Goal: Task Accomplishment & Management: Use online tool/utility

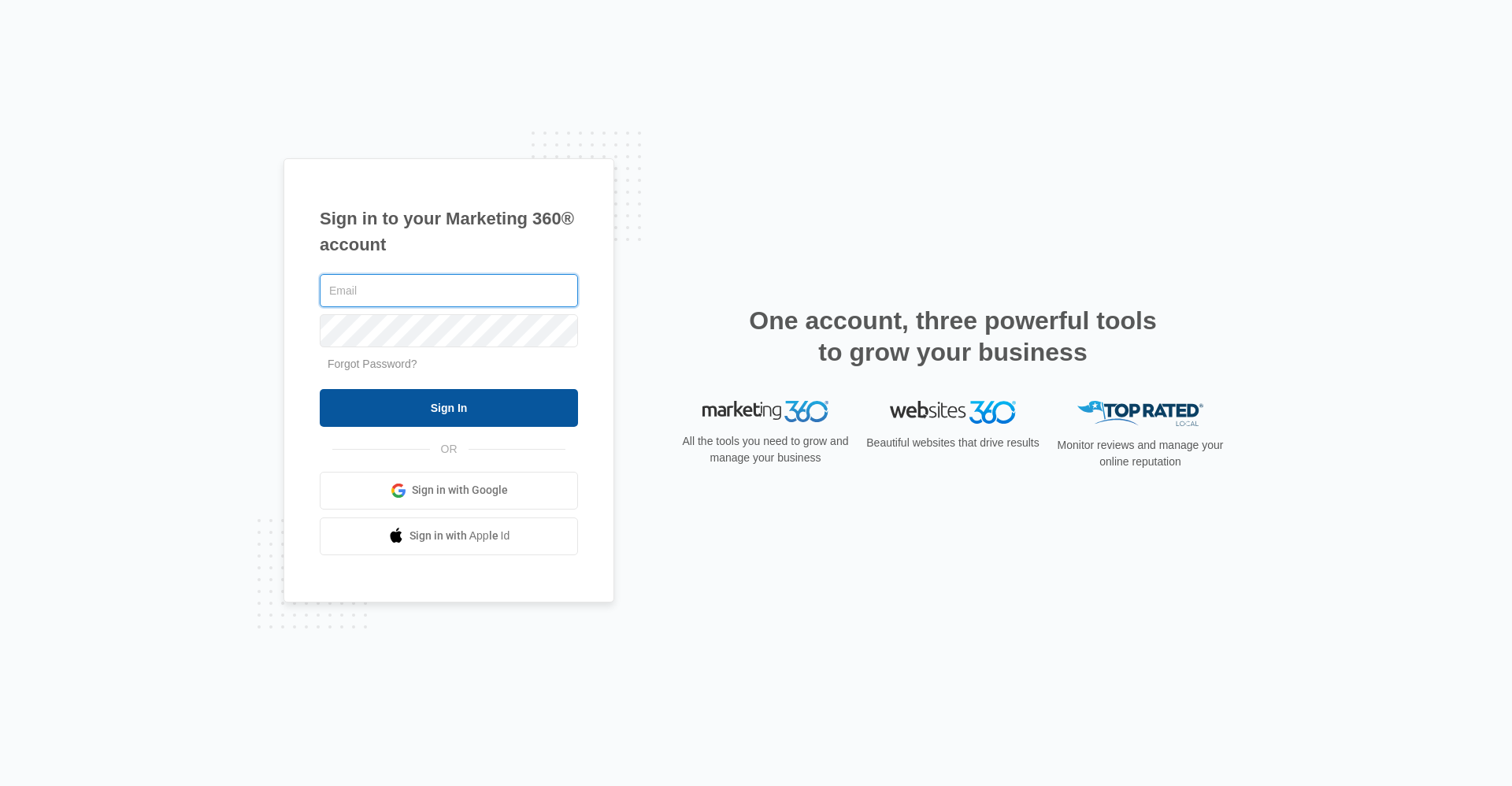
type input "[EMAIL_ADDRESS][DOMAIN_NAME]"
click at [453, 393] on input "Sign In" at bounding box center [448, 408] width 258 height 38
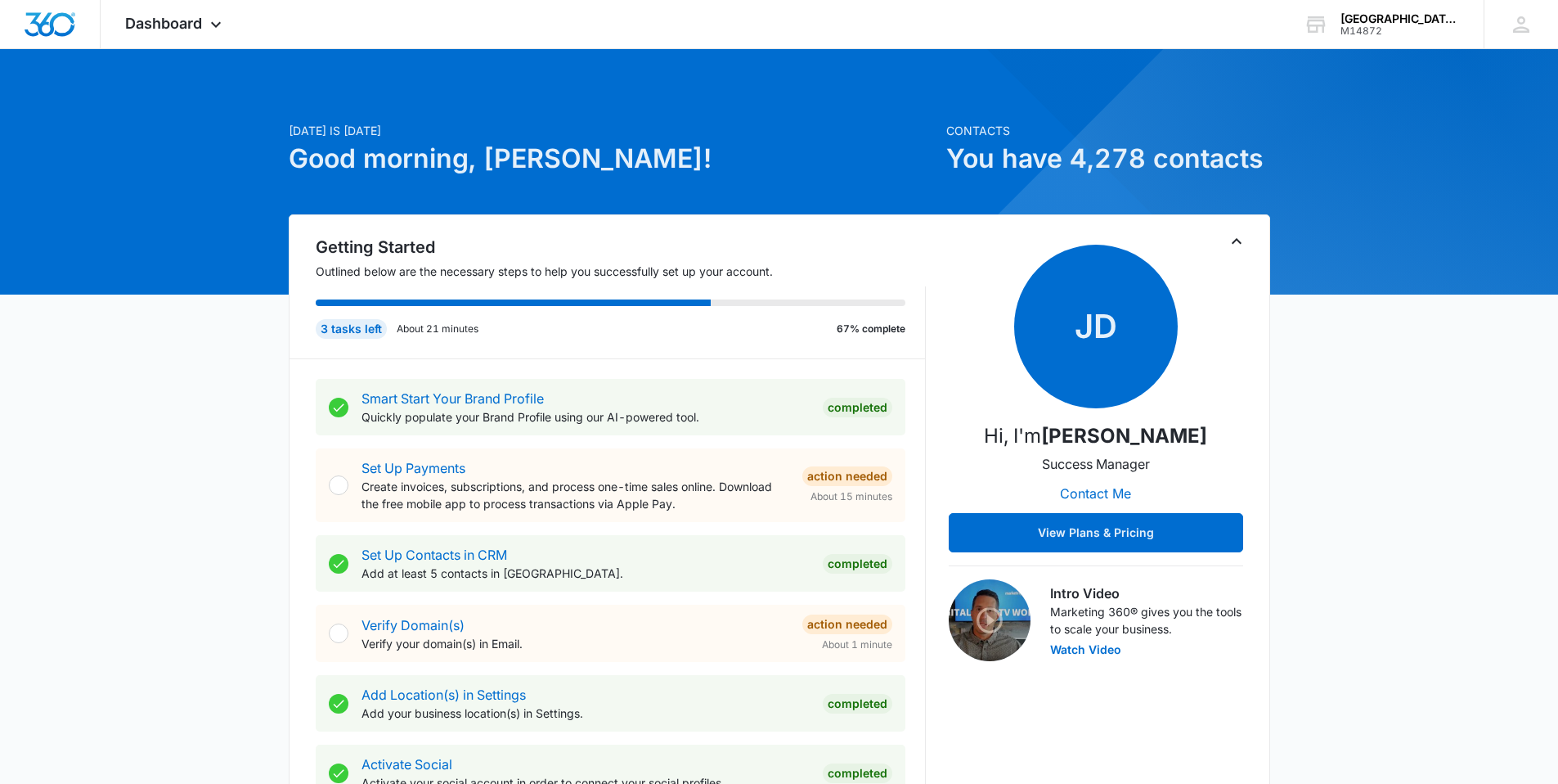
click at [138, 16] on span "Dashboard" at bounding box center [164, 23] width 77 height 17
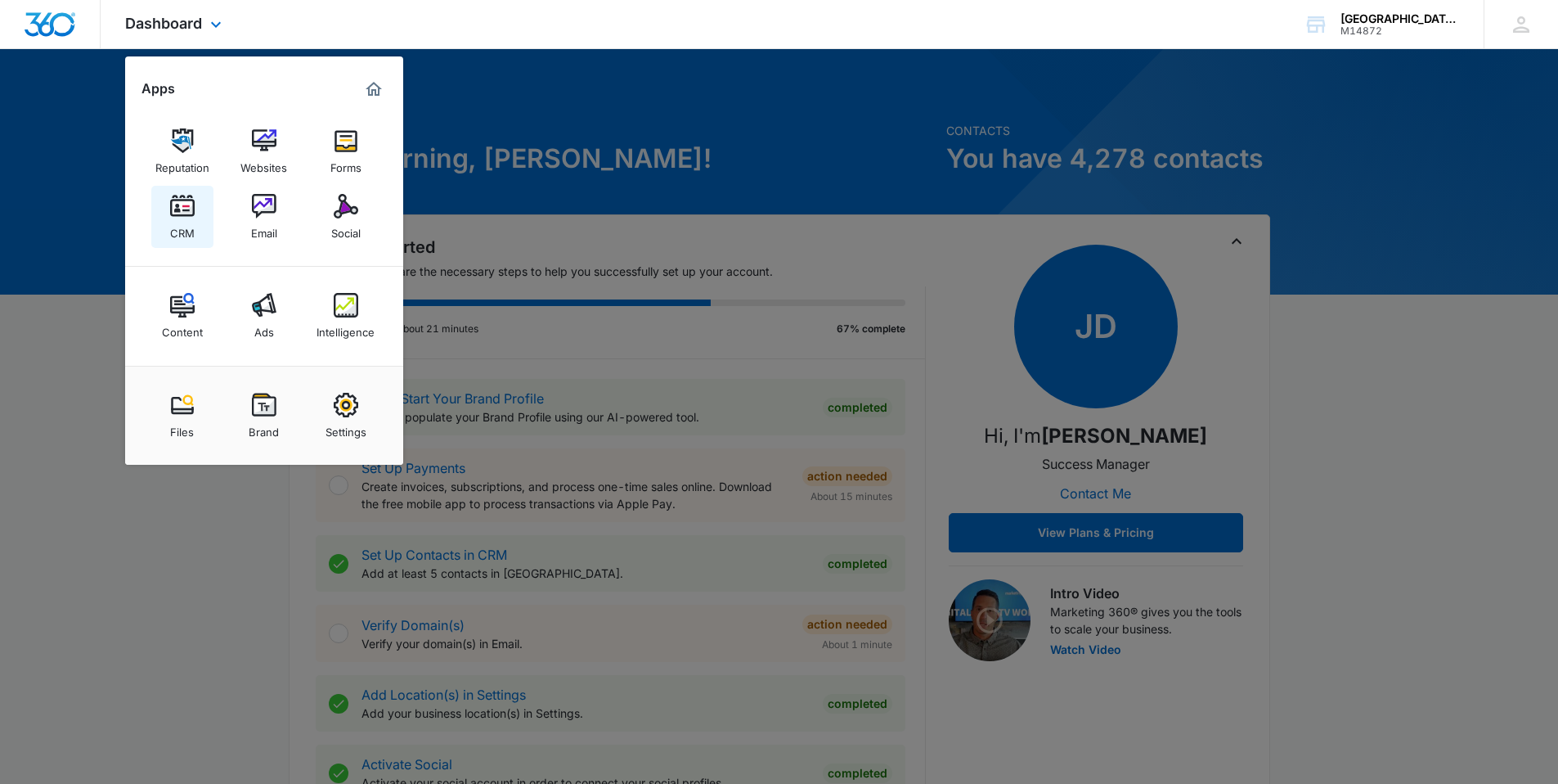
click at [181, 220] on div "CRM" at bounding box center [182, 229] width 25 height 21
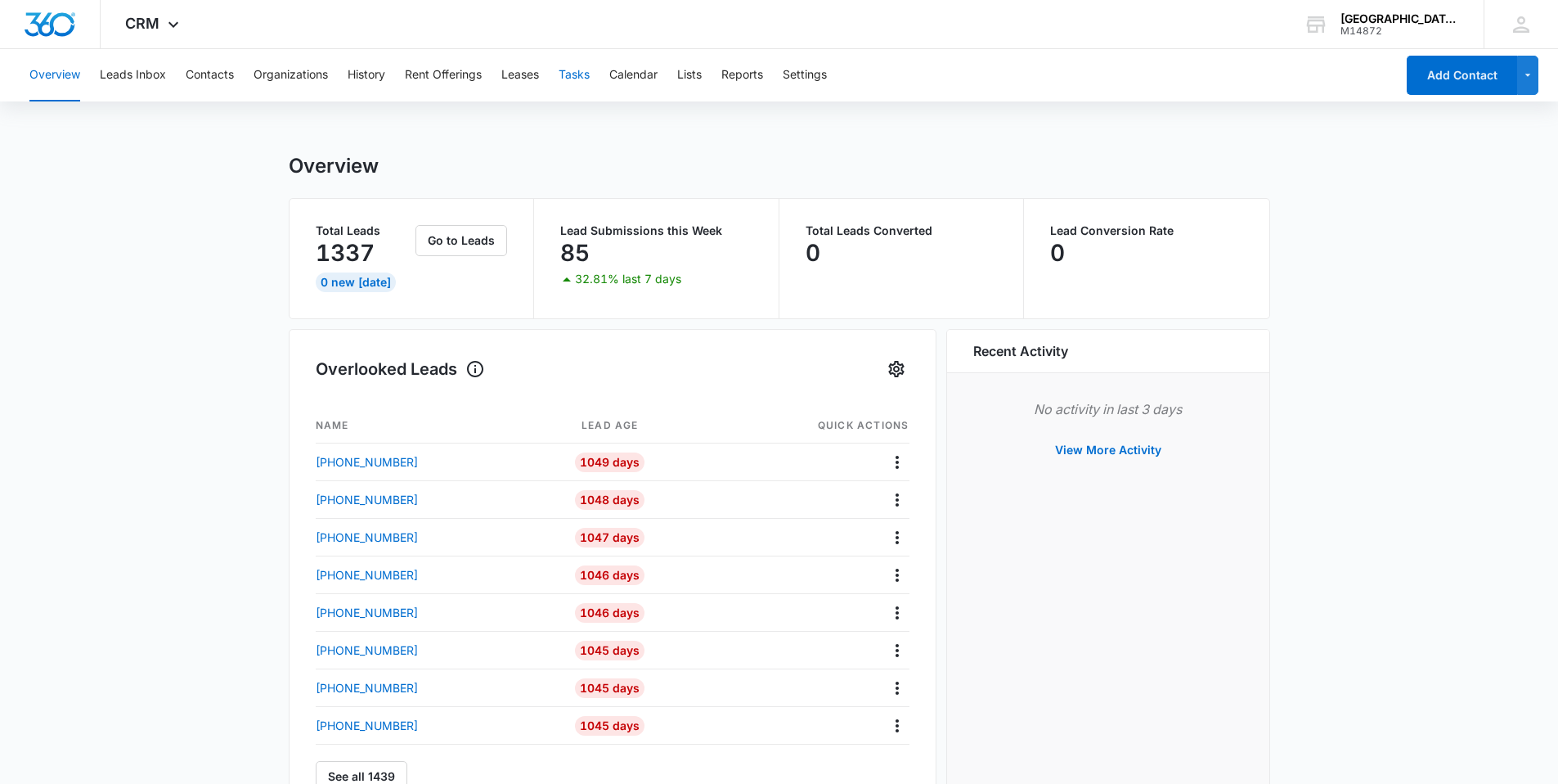
click at [589, 78] on button "Tasks" at bounding box center [575, 75] width 31 height 52
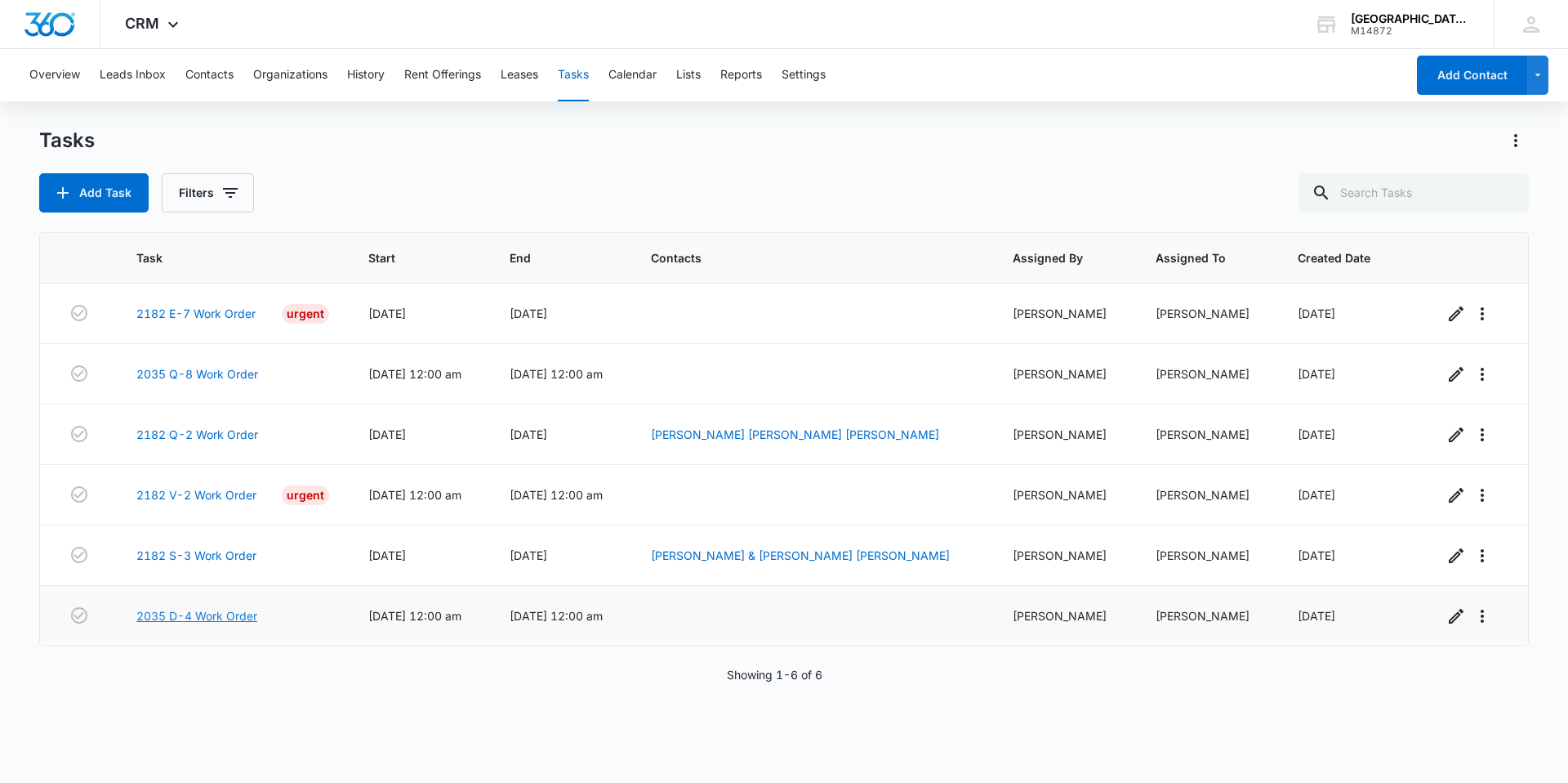
click at [228, 613] on link "2035 D-4 Work Order" at bounding box center [196, 615] width 121 height 17
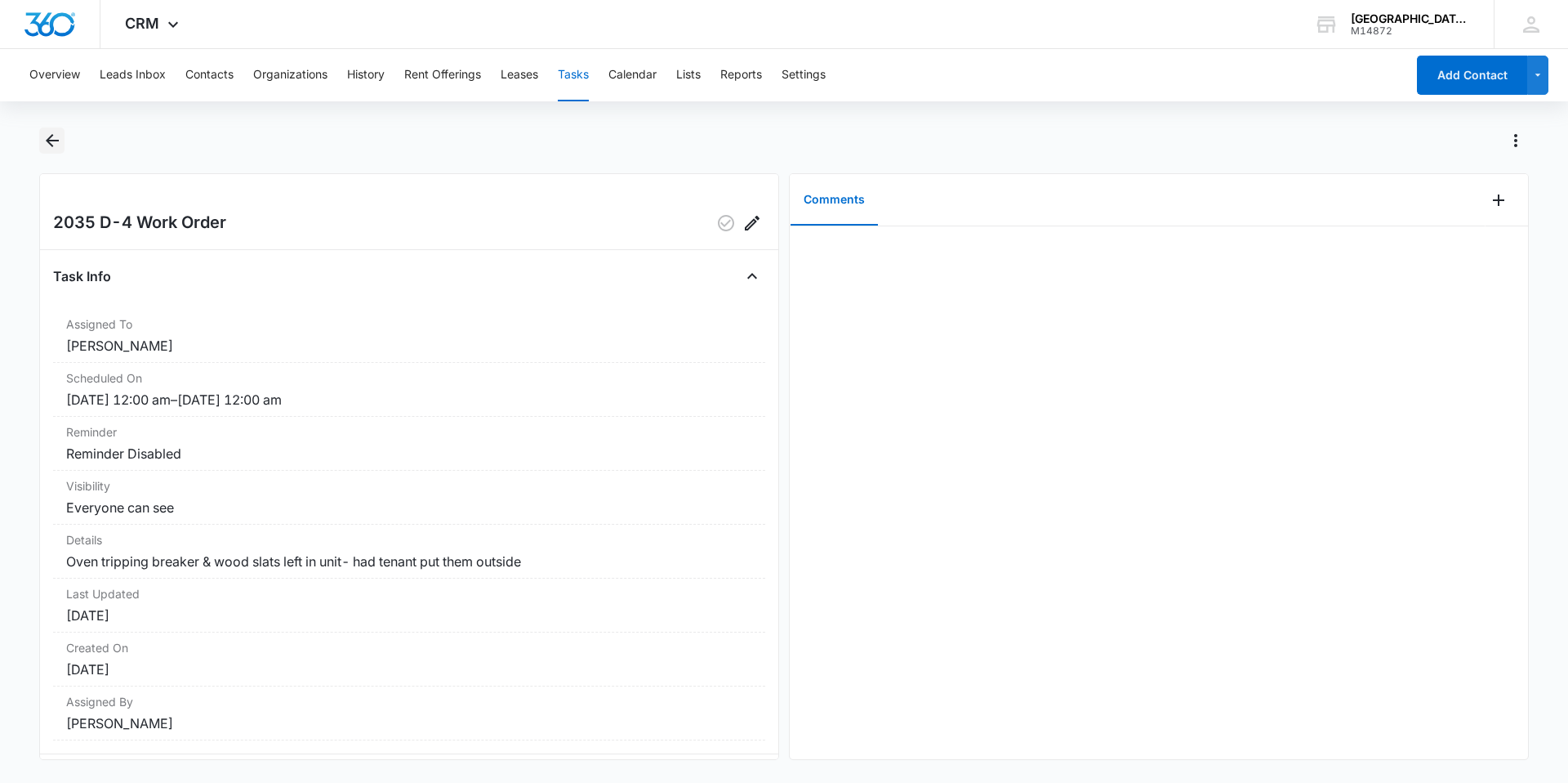
click at [62, 142] on button "Back" at bounding box center [52, 140] width 26 height 26
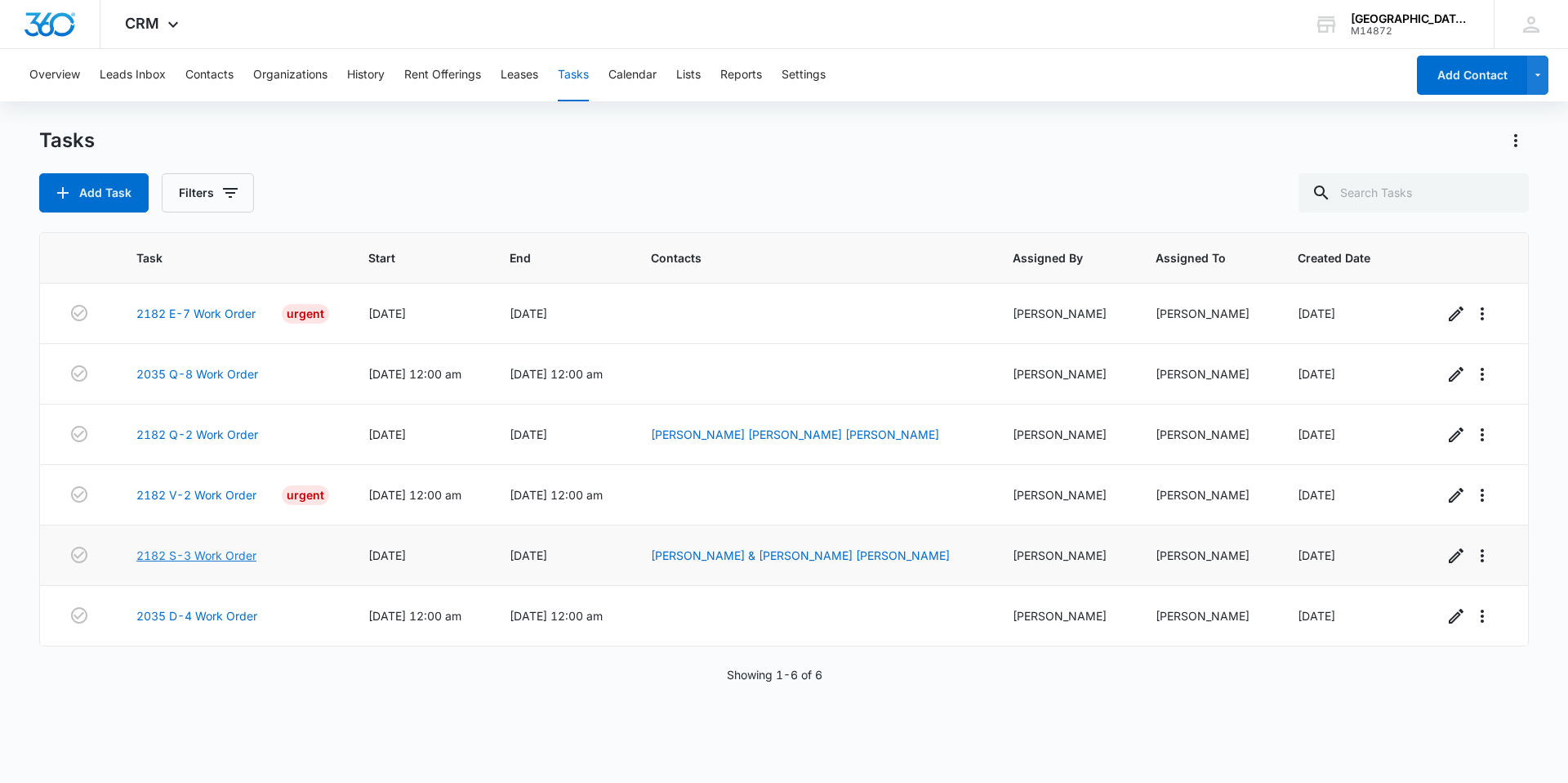
click at [208, 560] on link "2182 S-3 Work Order" at bounding box center [195, 555] width 120 height 17
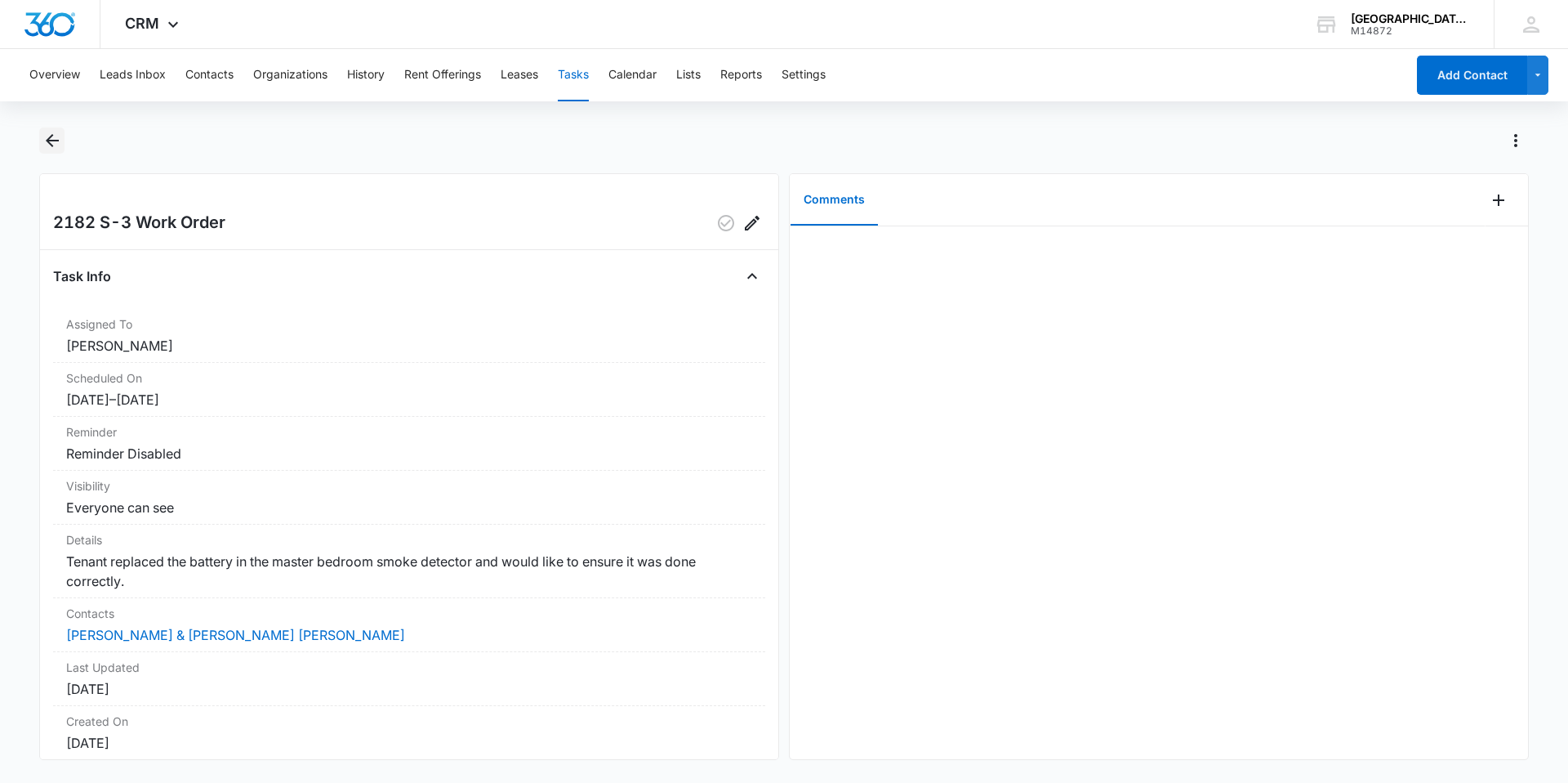
click at [62, 139] on button "Back" at bounding box center [52, 140] width 26 height 26
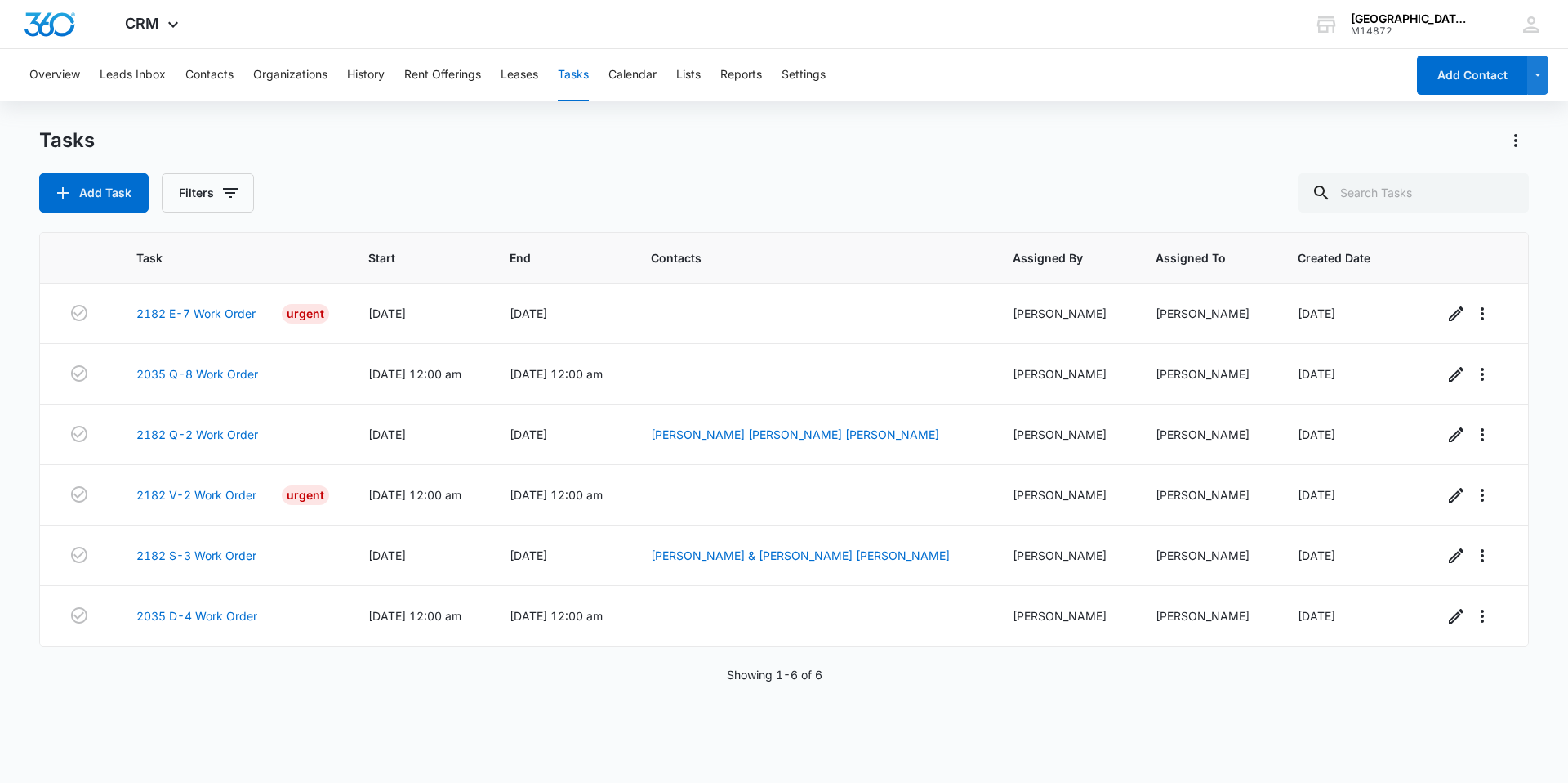
click at [1132, 683] on div "Task Start End Contacts Assigned By Assigned To Created Date 2182 E-7 Work Orde…" at bounding box center [784, 496] width 1489 height 529
click at [1432, 147] on div "Tasks" at bounding box center [784, 140] width 1489 height 26
click at [1027, 714] on div "Task Start End Contacts Assigned By Assigned To Created Date 2182 E-7 Work Orde…" at bounding box center [784, 496] width 1489 height 529
click at [994, 724] on div "Task Start End Contacts Assigned By Assigned To Created Date 2182 E-7 Work Orde…" at bounding box center [784, 496] width 1489 height 529
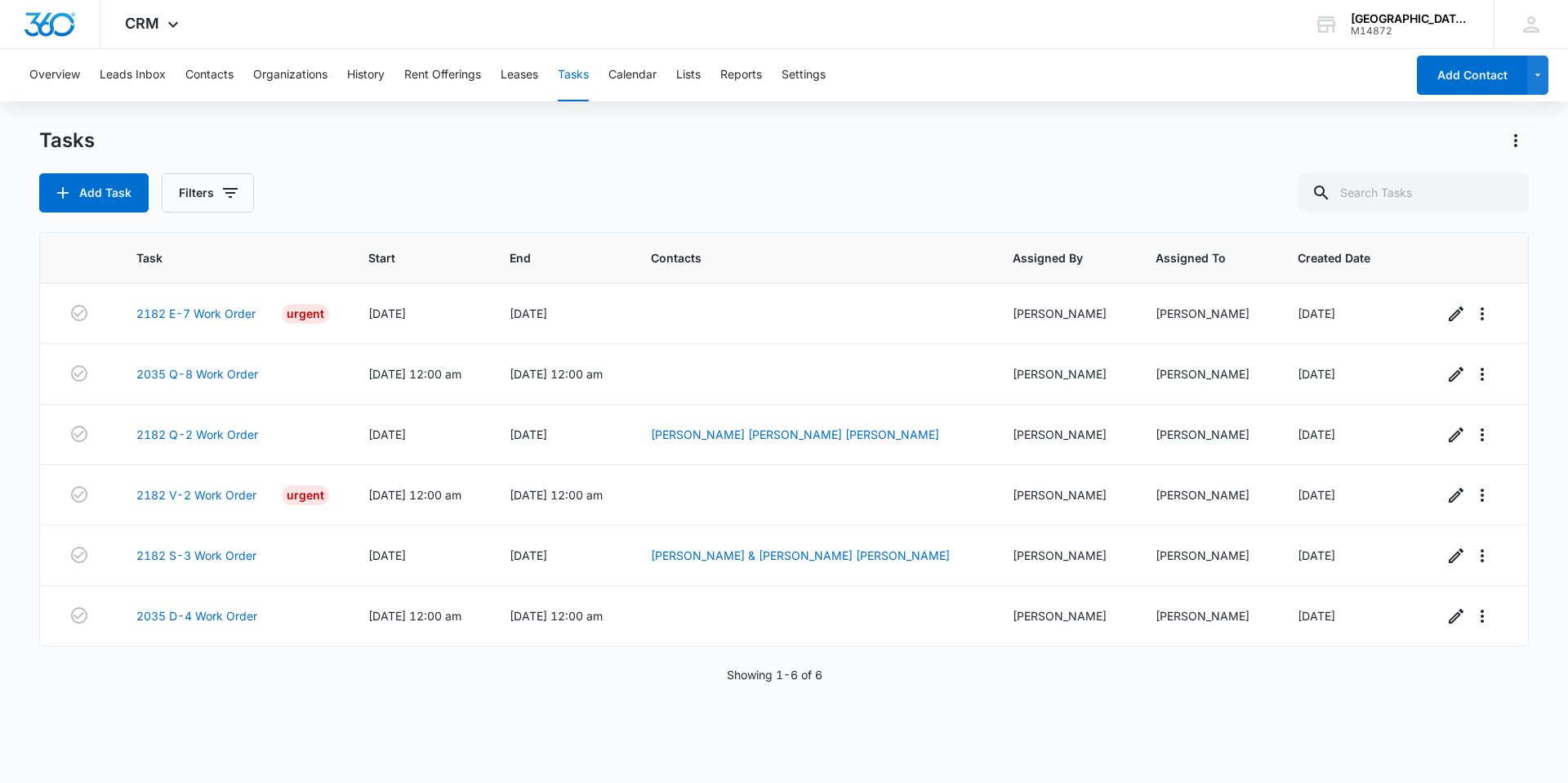
click at [994, 724] on div "Task Start End Contacts Assigned By Assigned To Created Date 2182 E-7 Work Orde…" at bounding box center [784, 496] width 1489 height 529
click at [1420, 146] on div "Tasks" at bounding box center [784, 140] width 1489 height 26
drag, startPoint x: 1280, startPoint y: 663, endPoint x: 1296, endPoint y: 652, distance: 19.4
